Goal: Task Accomplishment & Management: Manage account settings

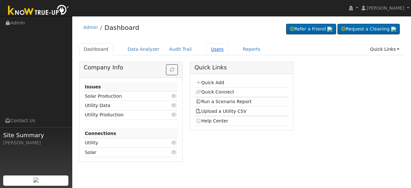
click at [206, 48] on link "Users" at bounding box center [217, 49] width 22 height 12
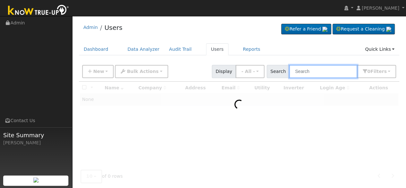
click at [325, 73] on input "text" at bounding box center [323, 71] width 68 height 13
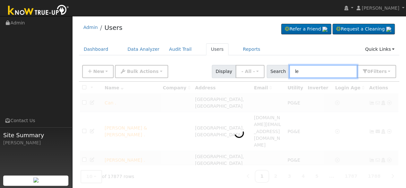
type input "l"
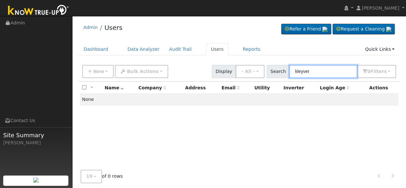
click at [320, 70] on input "kleyver" at bounding box center [323, 71] width 68 height 13
drag, startPoint x: 340, startPoint y: 71, endPoint x: 335, endPoint y: 71, distance: 5.1
click at [340, 71] on input "kleyver" at bounding box center [323, 71] width 68 height 13
drag, startPoint x: 334, startPoint y: 71, endPoint x: 215, endPoint y: 70, distance: 119.0
click at [217, 70] on div "New Add User Quick Add Quick Connect Quick Convert Lead Bulk Actions Send Email…" at bounding box center [239, 70] width 316 height 15
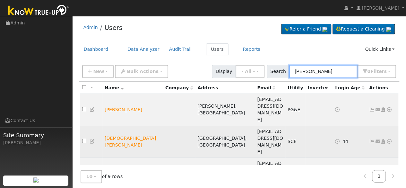
type input "cano"
click at [390, 139] on icon at bounding box center [389, 141] width 6 height 4
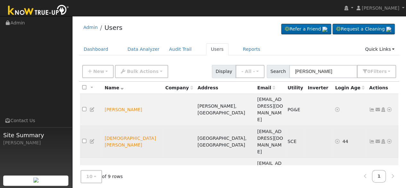
click at [389, 139] on icon at bounding box center [389, 141] width 6 height 4
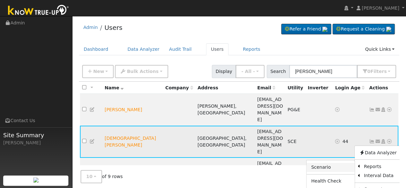
click at [333, 163] on link "Scenario" at bounding box center [330, 167] width 48 height 9
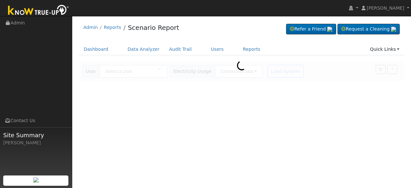
type input "[DEMOGRAPHIC_DATA][PERSON_NAME]"
type input "Southern [US_STATE] Edison"
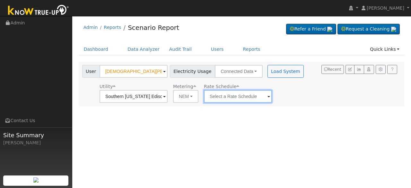
click at [248, 98] on input "text" at bounding box center [238, 96] width 68 height 13
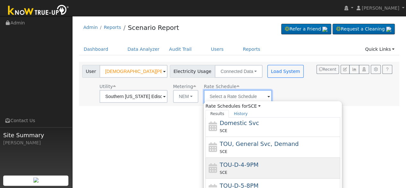
scroll to position [64, 0]
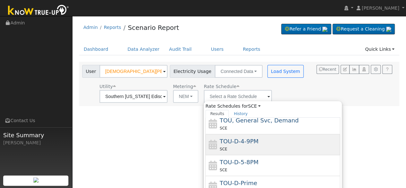
click at [252, 146] on div "SCE" at bounding box center [279, 148] width 119 height 7
type input "TOU-D-4-9PM"
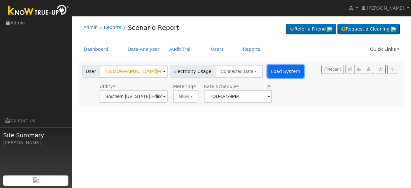
click at [279, 74] on button "Load System" at bounding box center [285, 71] width 37 height 13
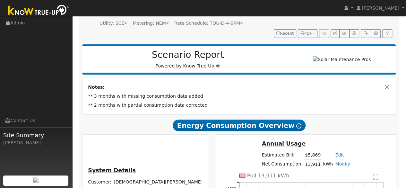
scroll to position [31, 0]
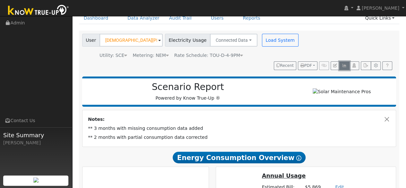
click at [345, 64] on icon "button" at bounding box center [344, 66] width 5 height 4
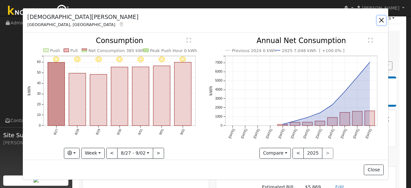
click at [381, 19] on button "button" at bounding box center [381, 20] width 9 height 9
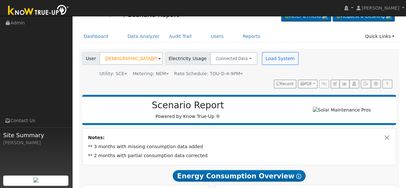
scroll to position [0, 0]
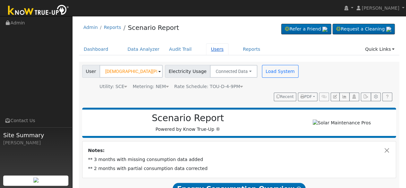
click at [206, 50] on link "Users" at bounding box center [217, 49] width 22 height 12
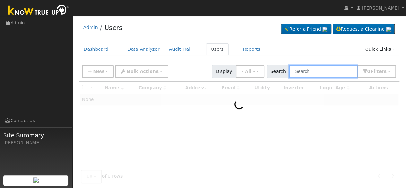
click at [327, 72] on input "text" at bounding box center [323, 71] width 68 height 13
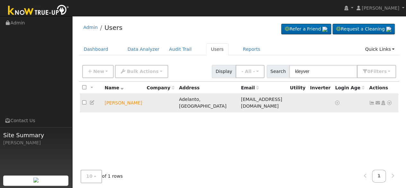
click at [389, 100] on icon at bounding box center [389, 102] width 6 height 4
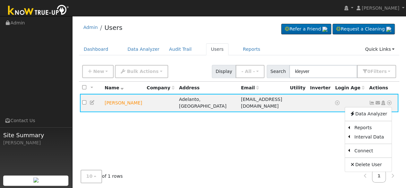
click at [279, 130] on div "All None All on page None on page Name Company Address Email Utility Inverter L…" at bounding box center [239, 137] width 321 height 113
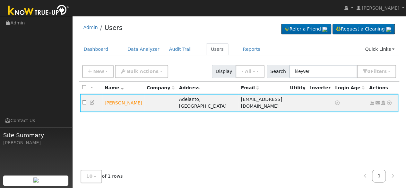
drag, startPoint x: 319, startPoint y: 64, endPoint x: 321, endPoint y: 67, distance: 3.9
click at [319, 64] on div "New Add User Quick Add Quick Connect Quick Convert Lead Bulk Actions Send Email…" at bounding box center [239, 70] width 316 height 15
click at [323, 70] on input "kleyver" at bounding box center [323, 71] width 68 height 13
drag, startPoint x: 287, startPoint y: 68, endPoint x: 158, endPoint y: 64, distance: 129.0
click at [167, 65] on div "New Add User Quick Add Quick Connect Quick Convert Lead Bulk Actions Send Email…" at bounding box center [239, 70] width 316 height 15
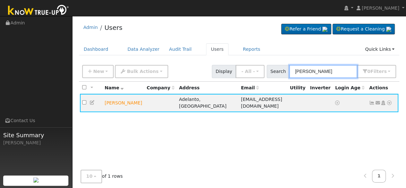
type input "alves"
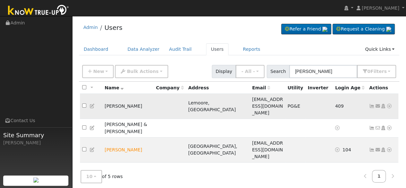
click at [389, 104] on icon at bounding box center [389, 106] width 6 height 4
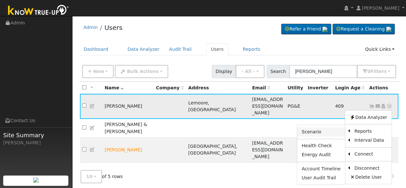
click at [330, 127] on link "Scenario" at bounding box center [321, 131] width 48 height 9
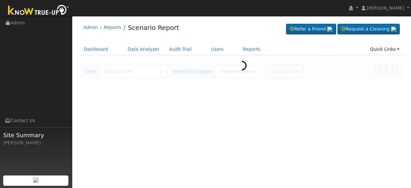
type input "[PERSON_NAME]"
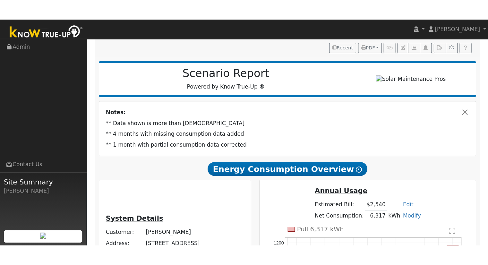
scroll to position [32, 0]
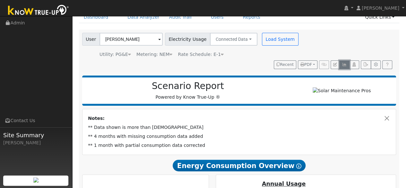
click at [345, 64] on icon "button" at bounding box center [344, 65] width 5 height 4
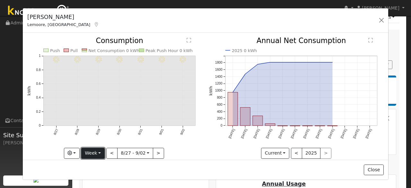
click at [99, 150] on button "Week" at bounding box center [92, 153] width 23 height 11
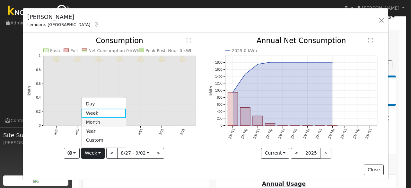
click at [104, 122] on link "Month" at bounding box center [103, 121] width 45 height 9
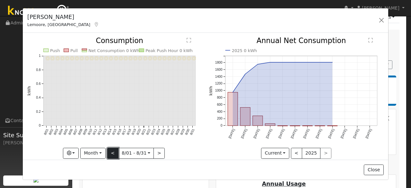
click at [110, 150] on button "<" at bounding box center [112, 153] width 11 height 11
click at [110, 150] on div at bounding box center [114, 97] width 175 height 121
click at [110, 150] on button "<" at bounding box center [112, 153] width 11 height 11
click at [110, 150] on div at bounding box center [114, 97] width 175 height 121
click at [110, 150] on button "<" at bounding box center [112, 153] width 11 height 11
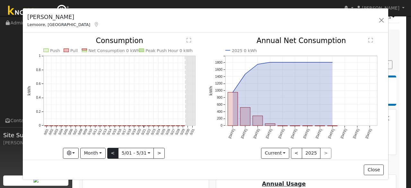
click at [110, 150] on div at bounding box center [114, 97] width 175 height 121
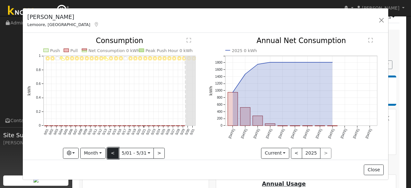
click at [110, 150] on button "<" at bounding box center [112, 153] width 11 height 11
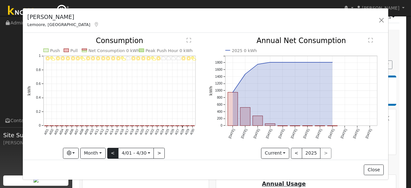
click at [110, 150] on div "4/30 - PartlyCloudy 4/29 - Clear 4/28 - MostlyClear 4/27 - MostlyCloudy 4/26 - …" at bounding box center [114, 97] width 175 height 121
click at [110, 150] on button "<" at bounding box center [112, 153] width 11 height 11
click at [99, 150] on div "3/31 - Cloudy 3/30 - Cloudy 3/29 - MostlyClear 3/28 - PartlyCloudy 3/27 - Mostl…" at bounding box center [114, 97] width 175 height 121
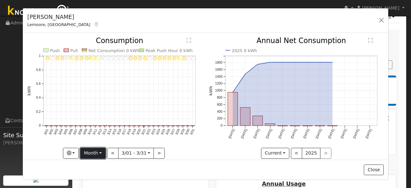
click at [94, 154] on button "Month" at bounding box center [92, 153] width 25 height 11
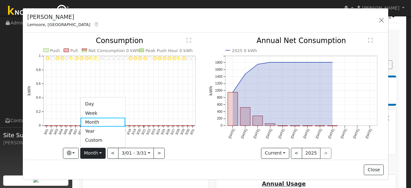
click at [100, 130] on link "Year" at bounding box center [103, 130] width 45 height 9
type input "2024-09-01"
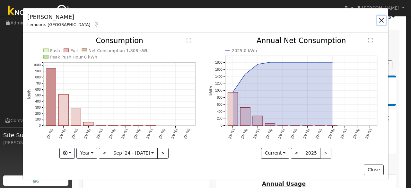
click at [382, 18] on button "button" at bounding box center [381, 20] width 9 height 9
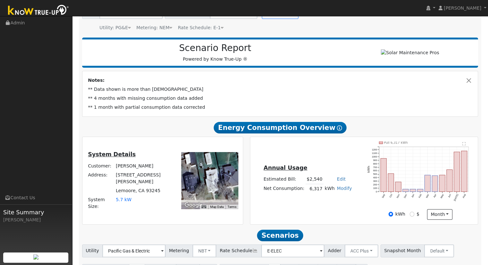
scroll to position [0, 0]
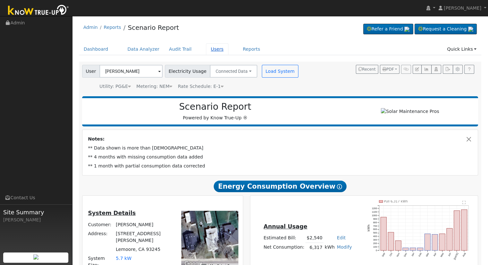
click at [208, 47] on link "Users" at bounding box center [217, 49] width 22 height 12
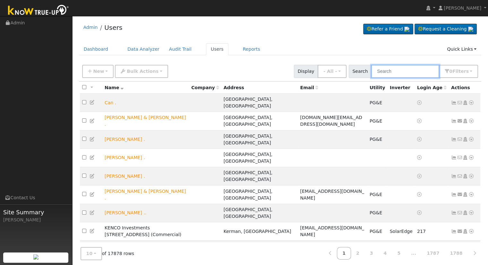
click at [397, 71] on input "text" at bounding box center [405, 71] width 68 height 13
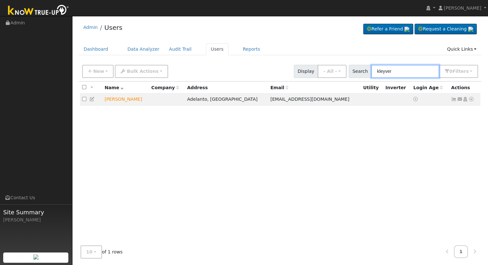
type input "kleyver"
